Goal: Transaction & Acquisition: Download file/media

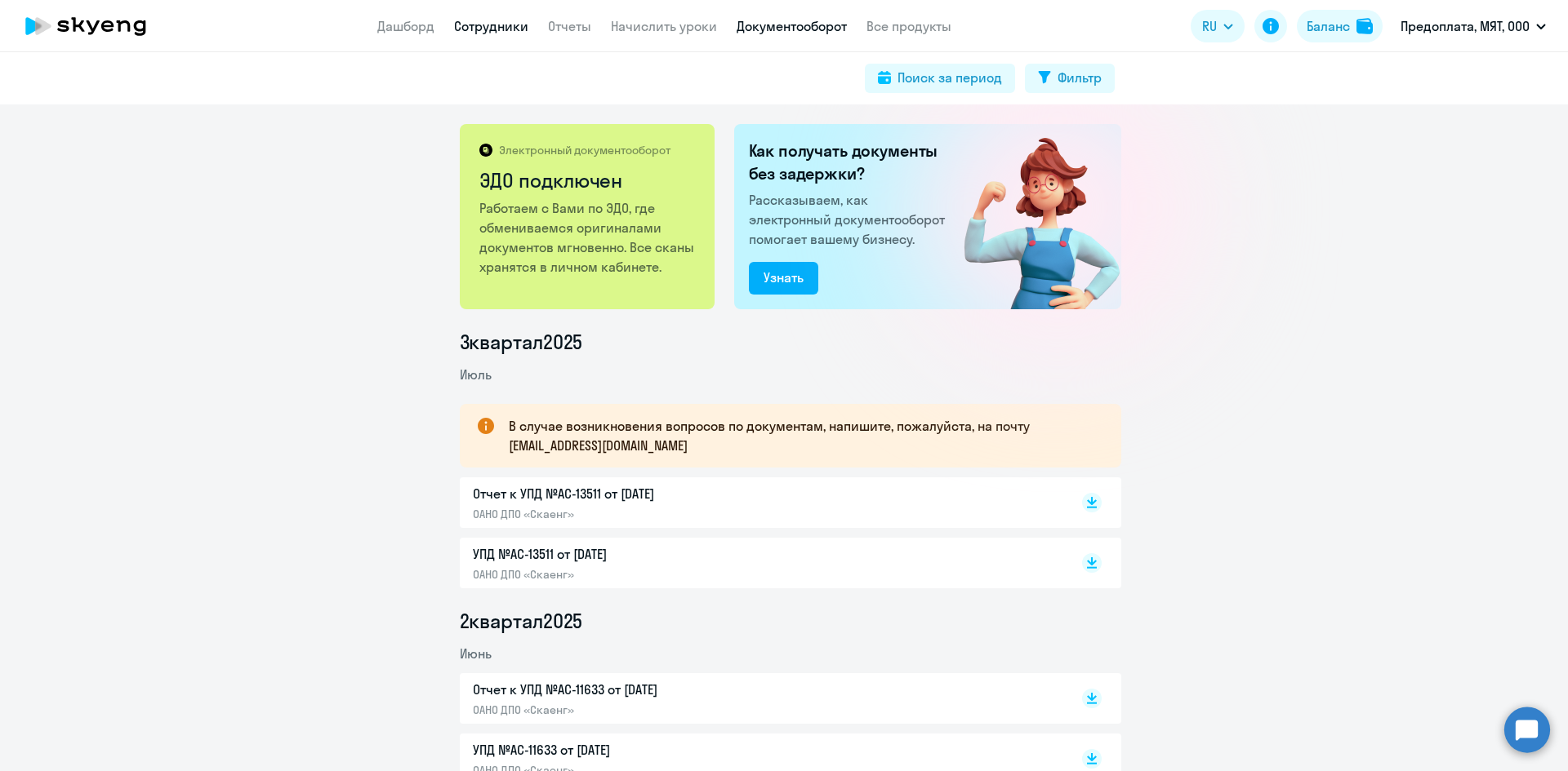
click at [470, 22] on link "Сотрудники" at bounding box center [491, 26] width 74 height 17
select select "30"
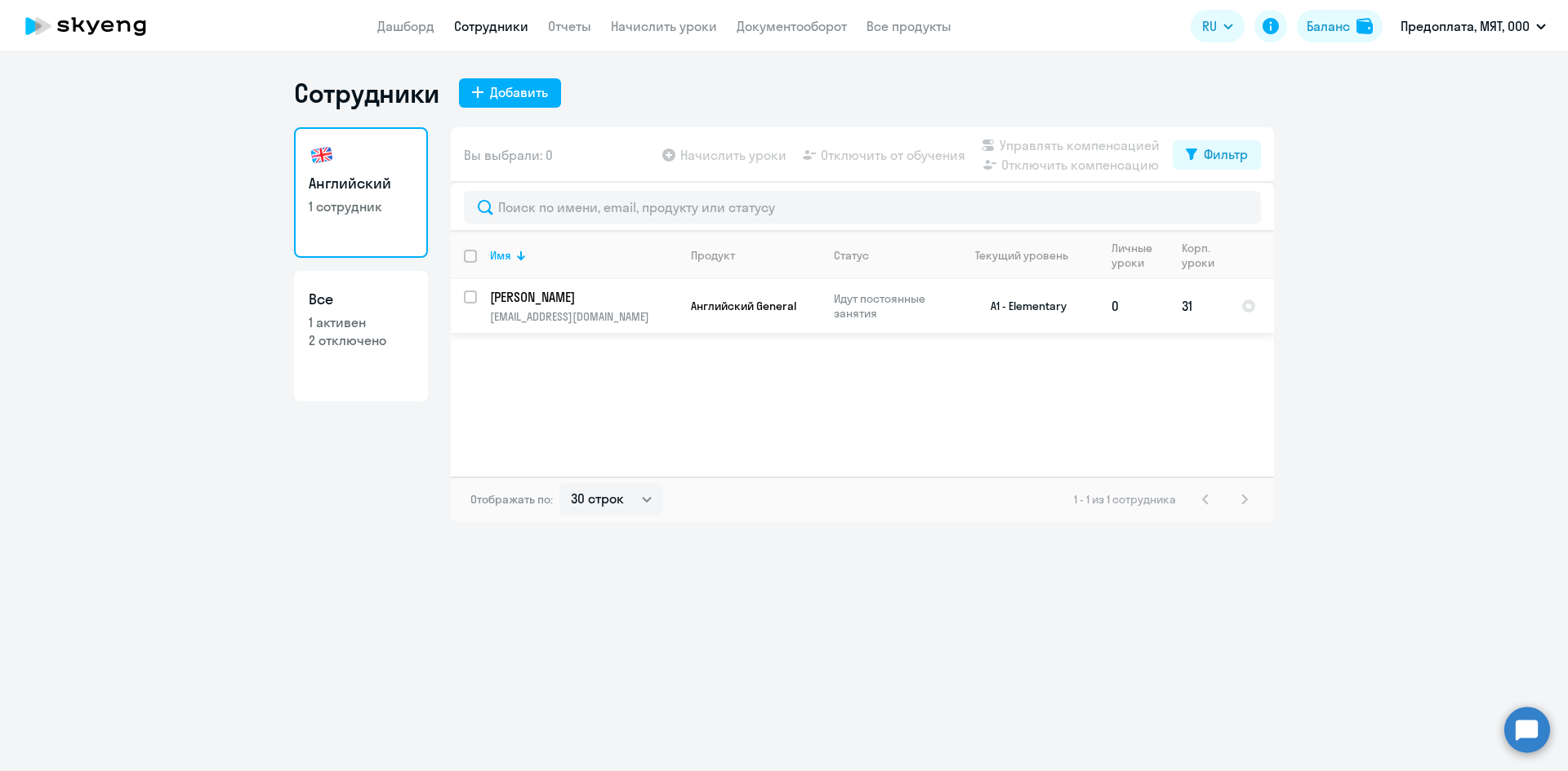
click at [856, 295] on p "Идут постоянные занятия" at bounding box center [889, 306] width 112 height 30
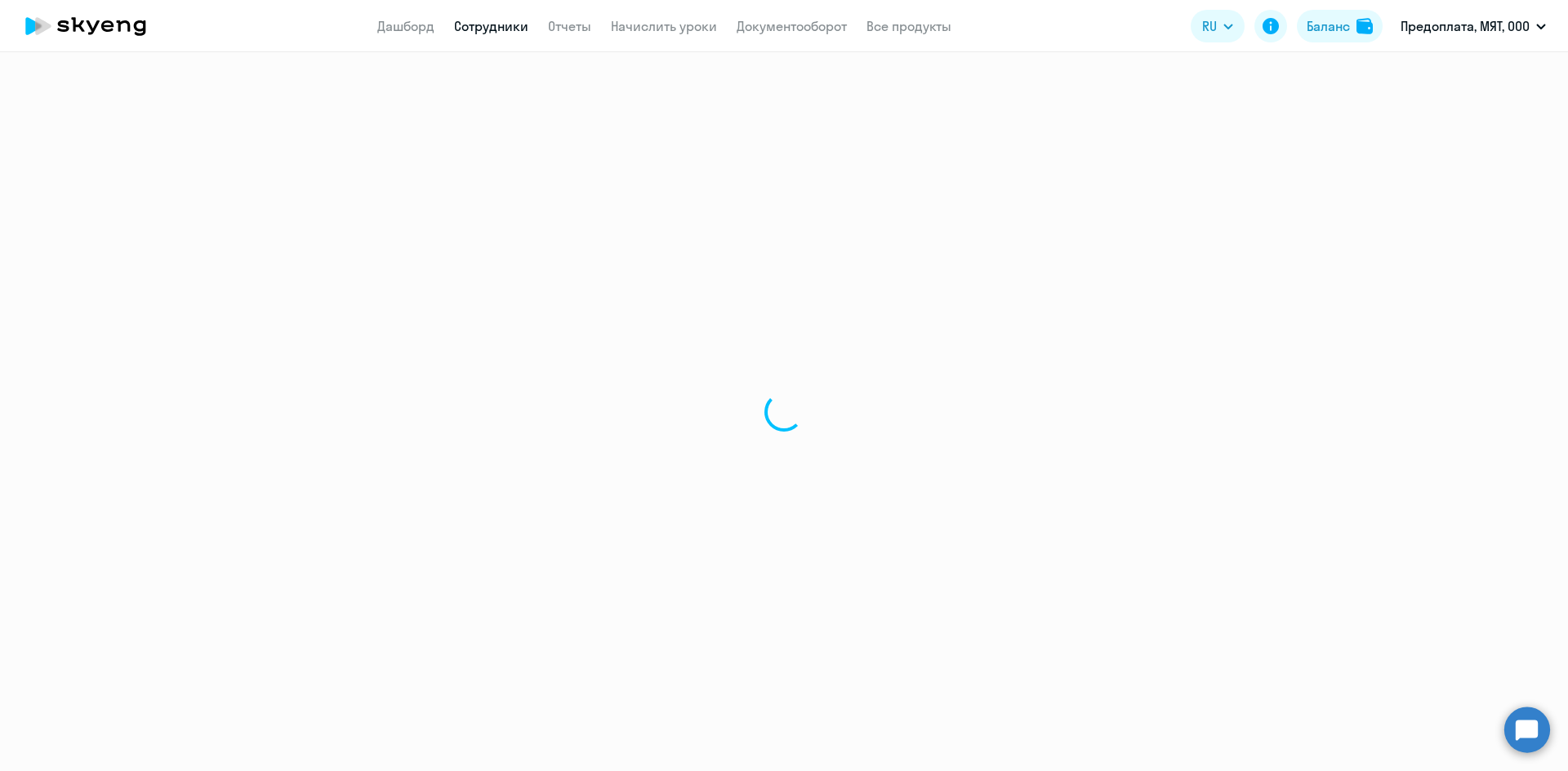
select select "english"
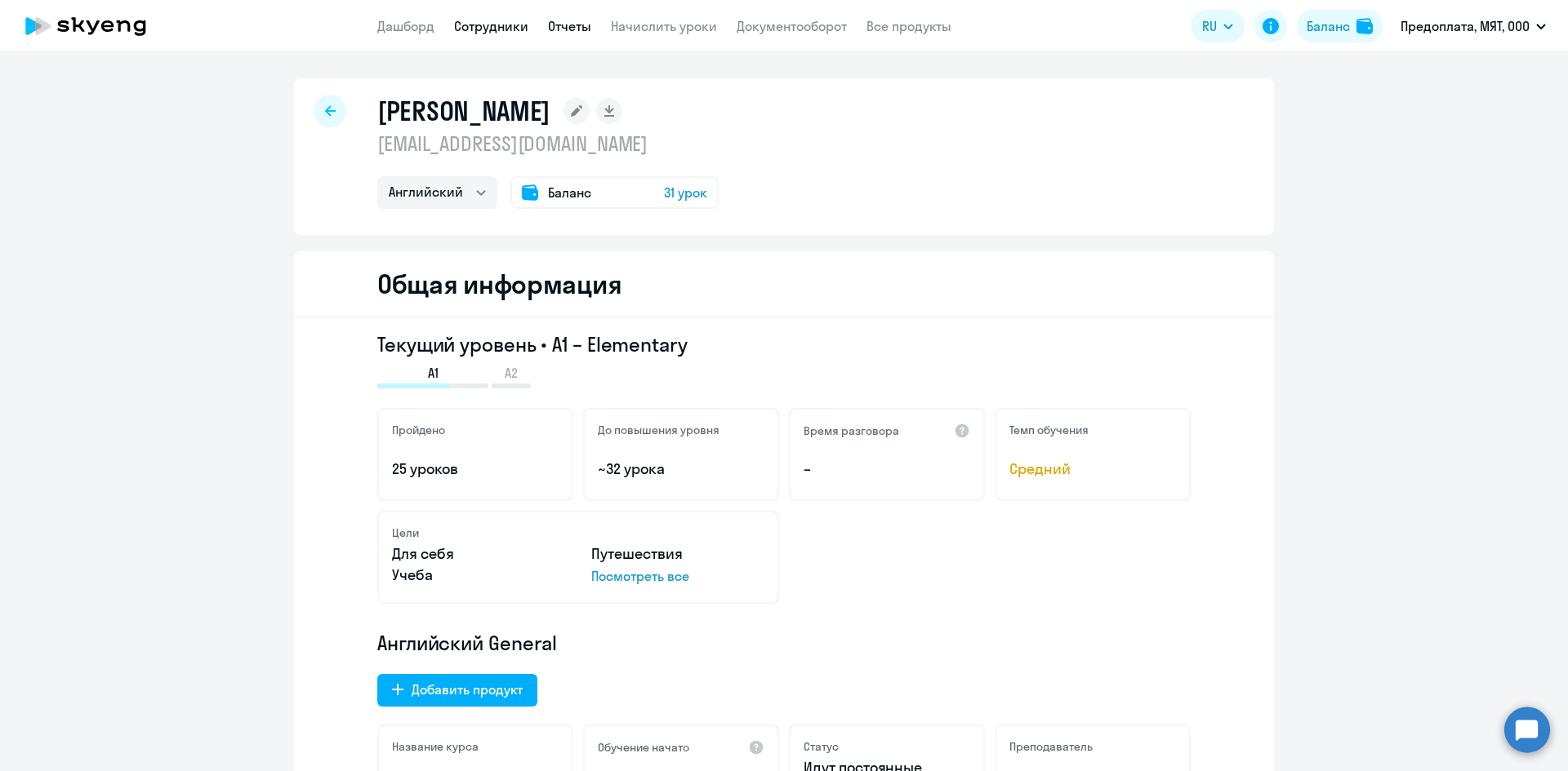
click at [560, 24] on link "Отчеты" at bounding box center [569, 26] width 44 height 17
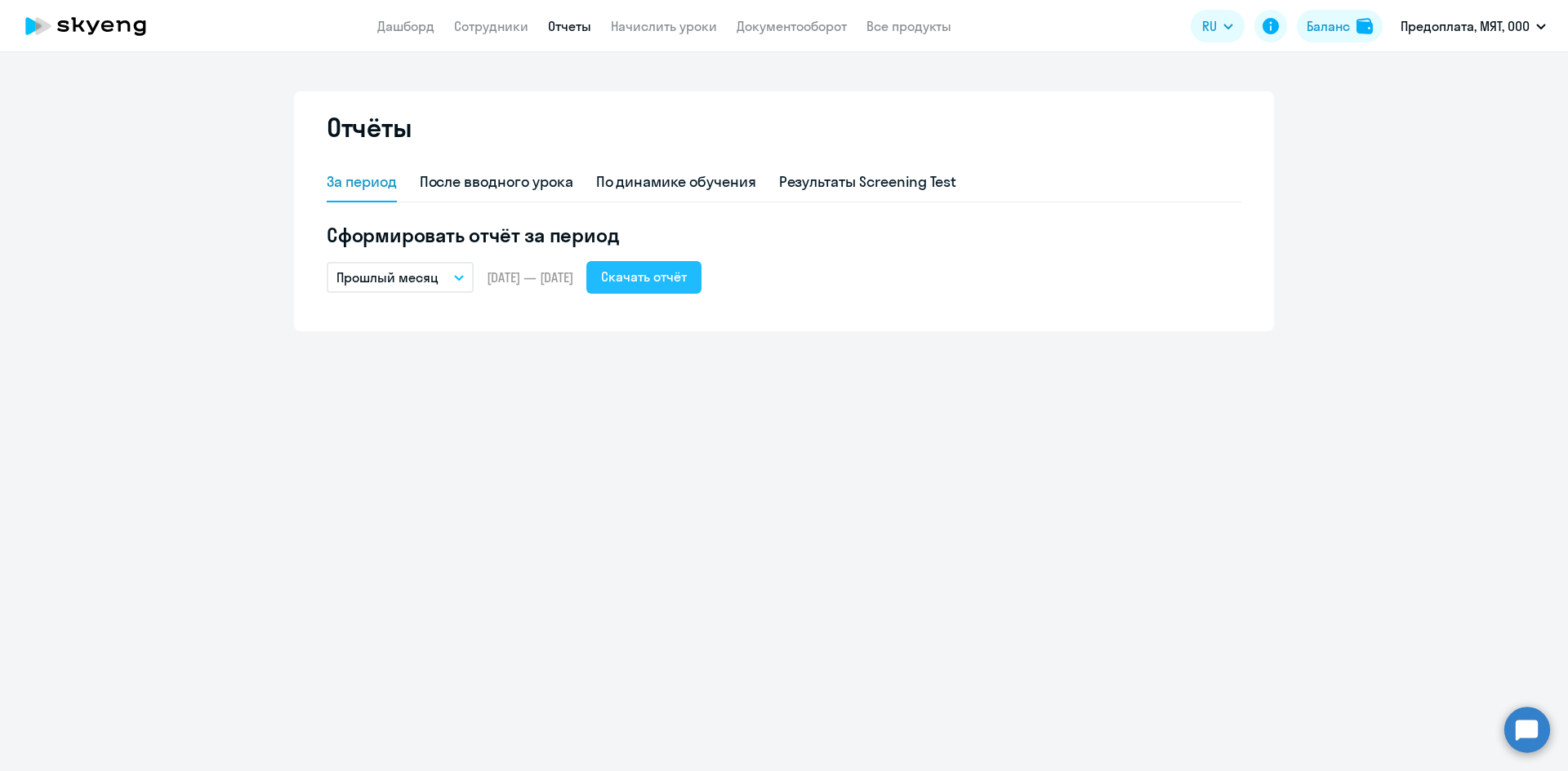
click at [670, 271] on div "Скачать отчёт" at bounding box center [644, 276] width 85 height 19
